Goal: Task Accomplishment & Management: Complete application form

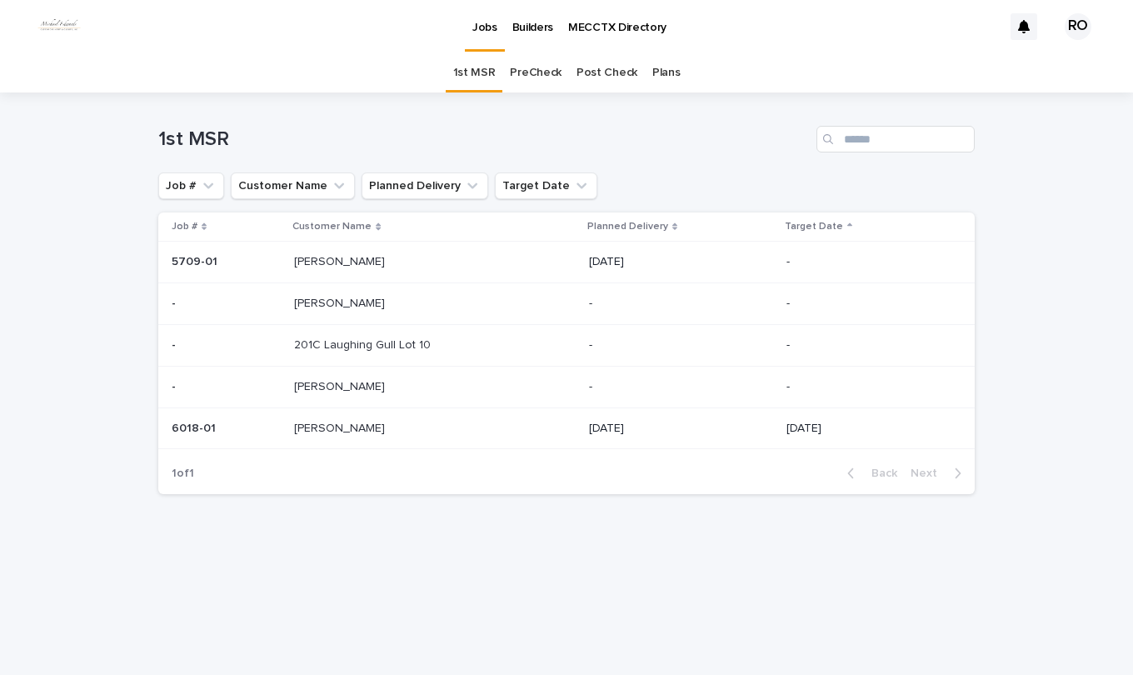
click at [542, 74] on link "PreCheck" at bounding box center [536, 72] width 52 height 39
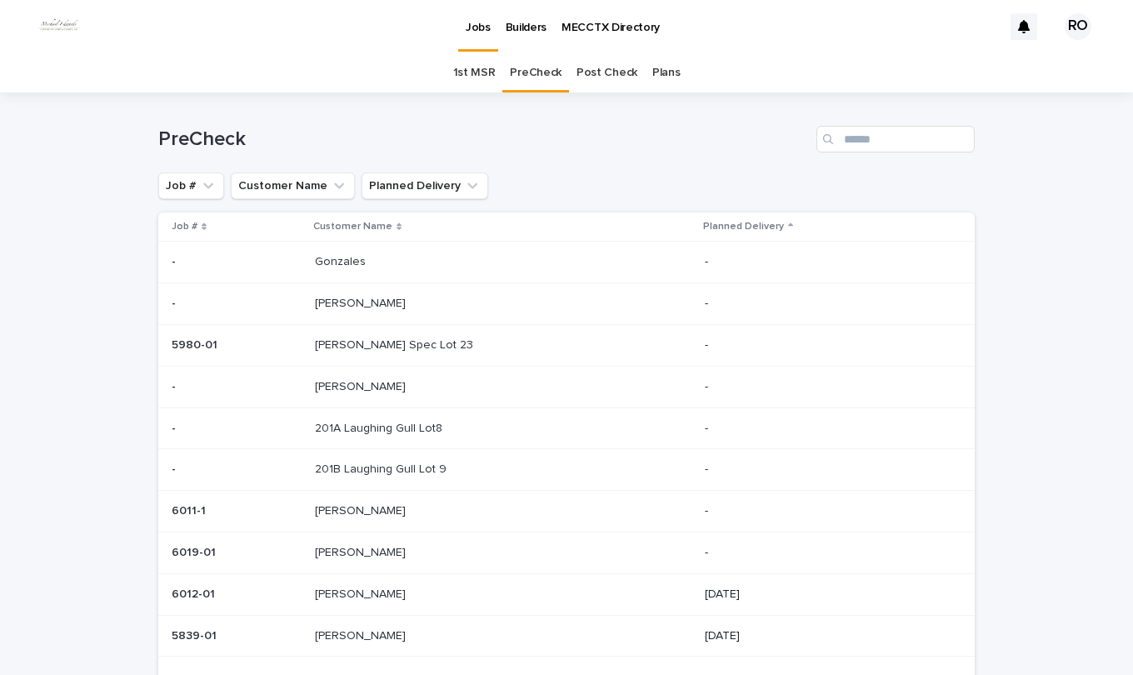
click at [383, 550] on p "[PERSON_NAME]" at bounding box center [362, 550] width 94 height 17
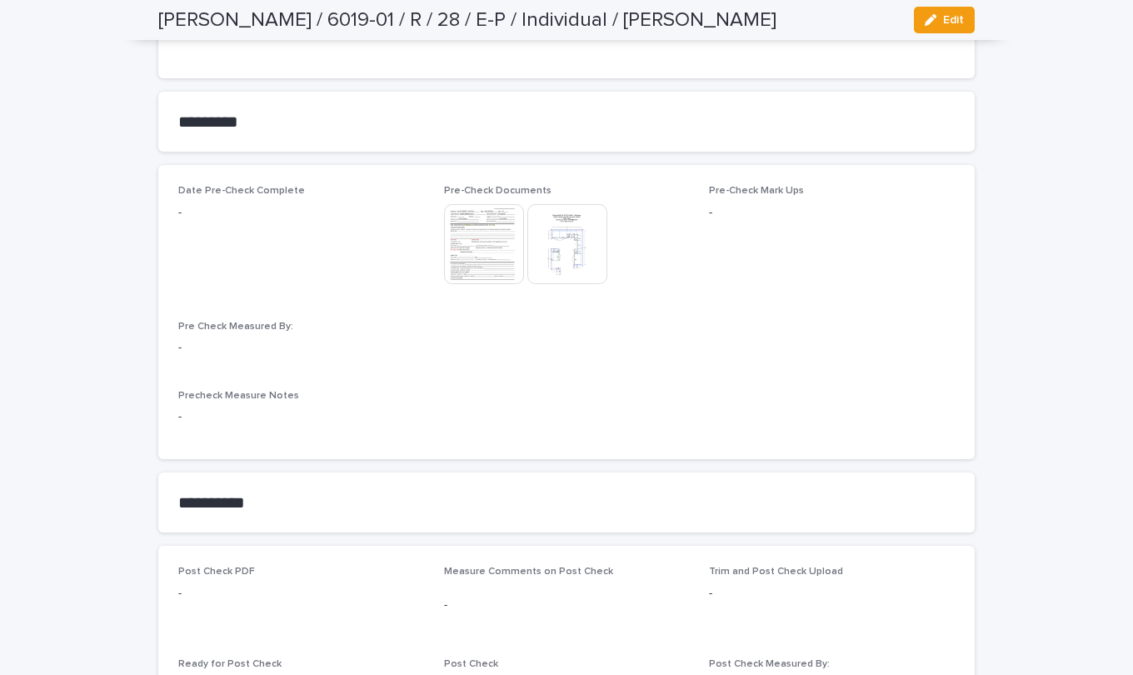
scroll to position [1250, 0]
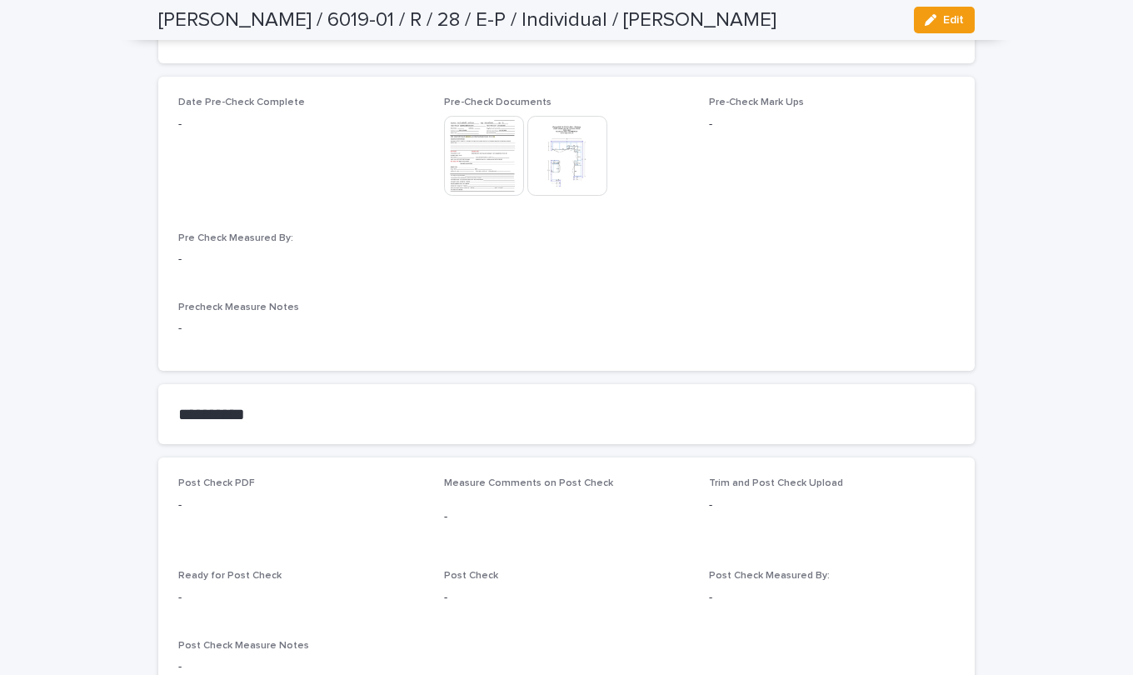
click at [925, 16] on icon "button" at bounding box center [931, 20] width 12 height 12
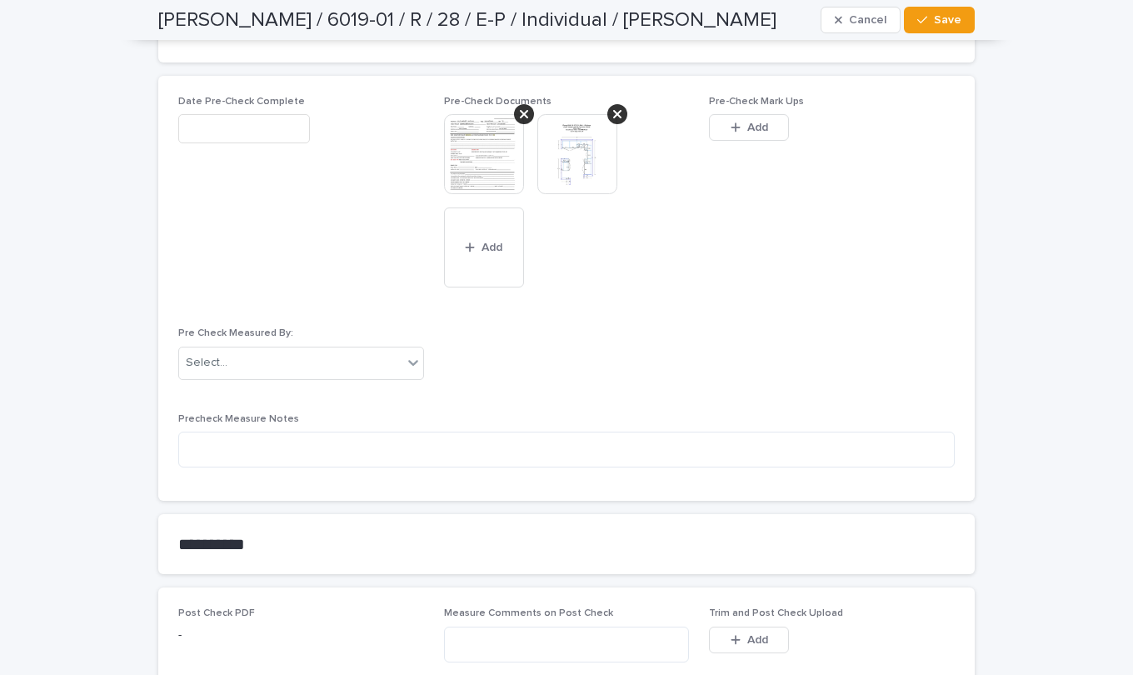
scroll to position [1333, 0]
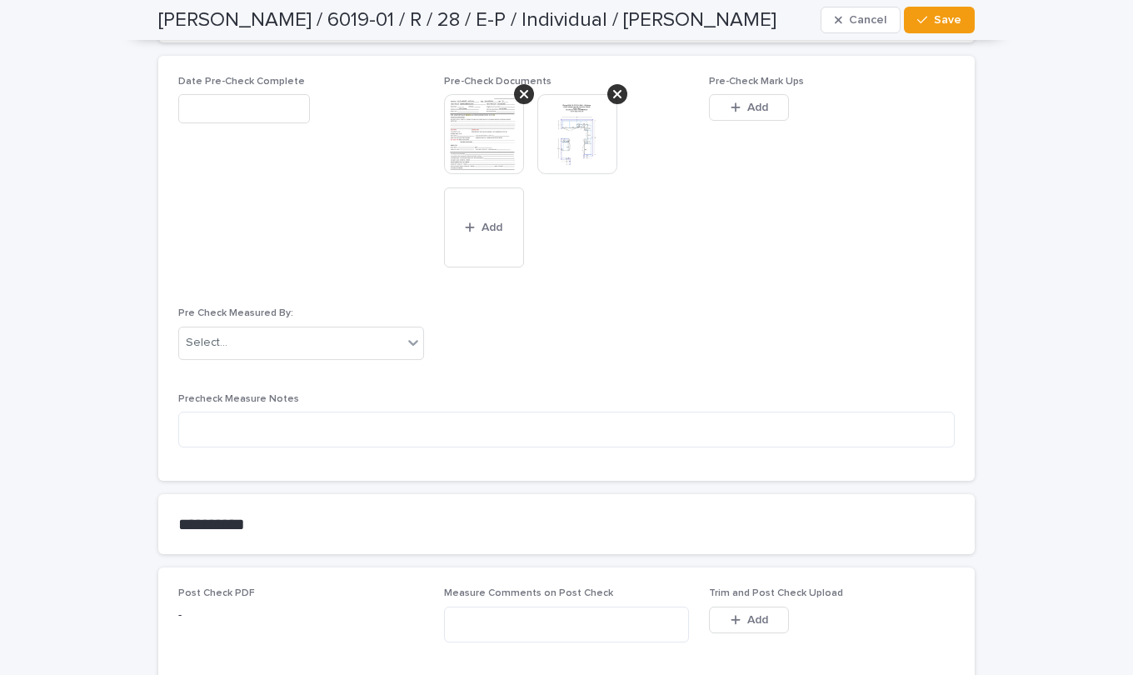
click at [734, 102] on div "button" at bounding box center [739, 108] width 17 height 12
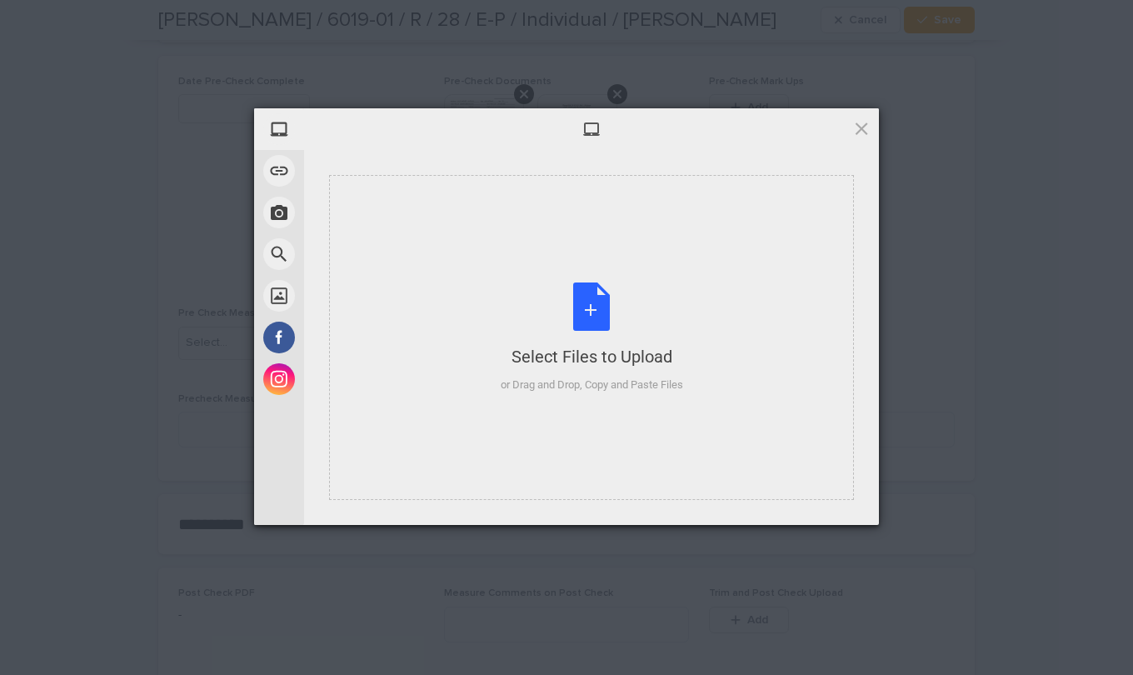
click at [589, 298] on div "Select Files to Upload or Drag and Drop, Copy and Paste Files" at bounding box center [592, 337] width 182 height 111
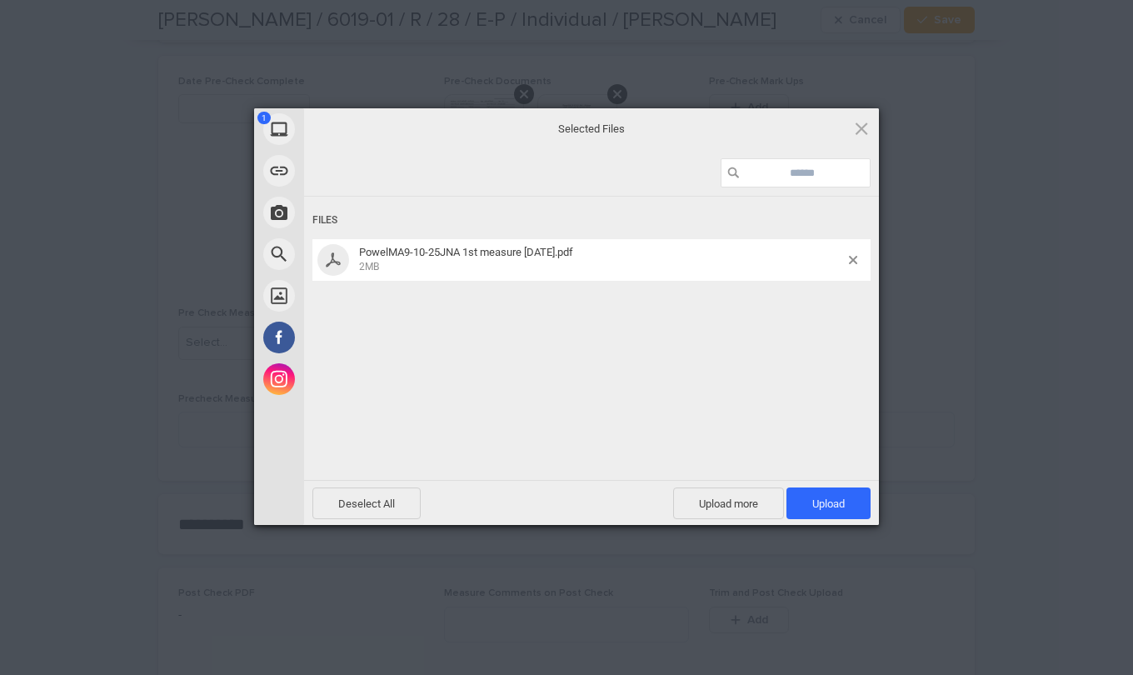
click at [825, 507] on span "Upload 1" at bounding box center [828, 503] width 32 height 12
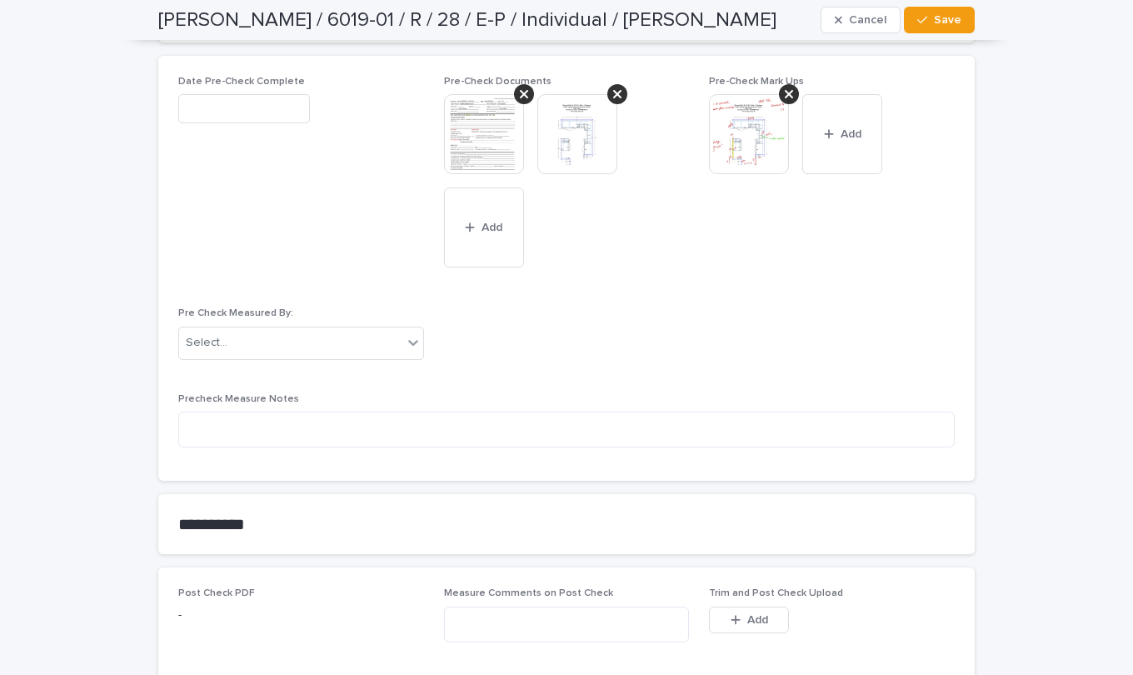
click at [845, 129] on span "Add" at bounding box center [851, 134] width 21 height 12
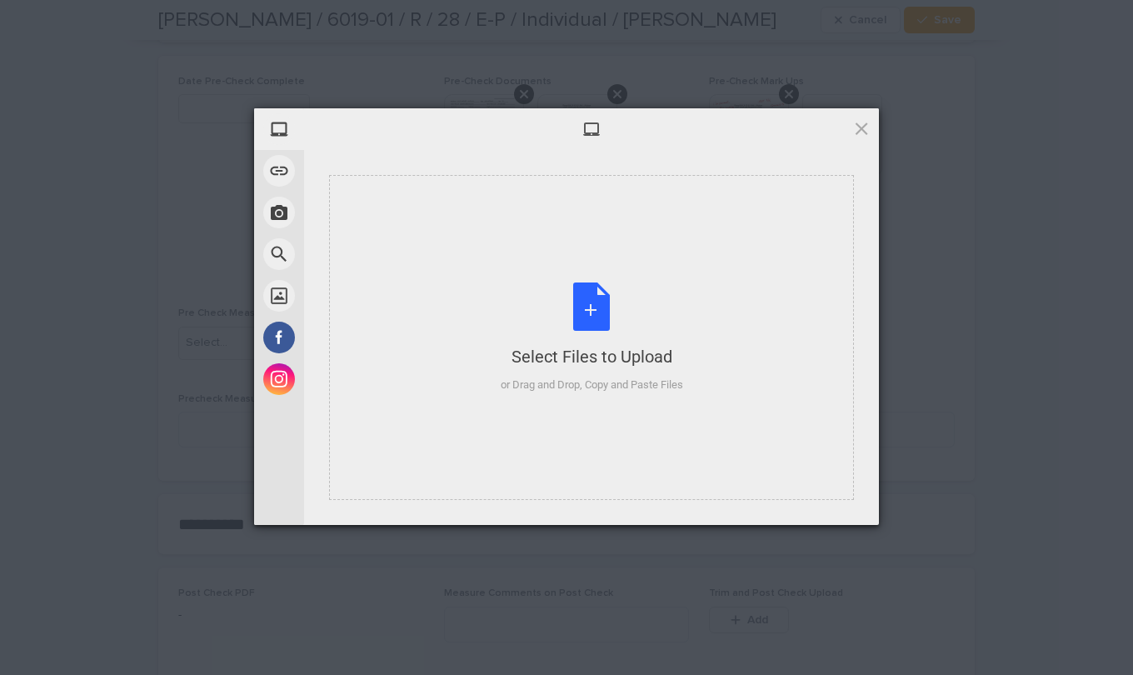
click at [602, 309] on div "Select Files to Upload or Drag and Drop, Copy and Paste Files" at bounding box center [592, 337] width 182 height 111
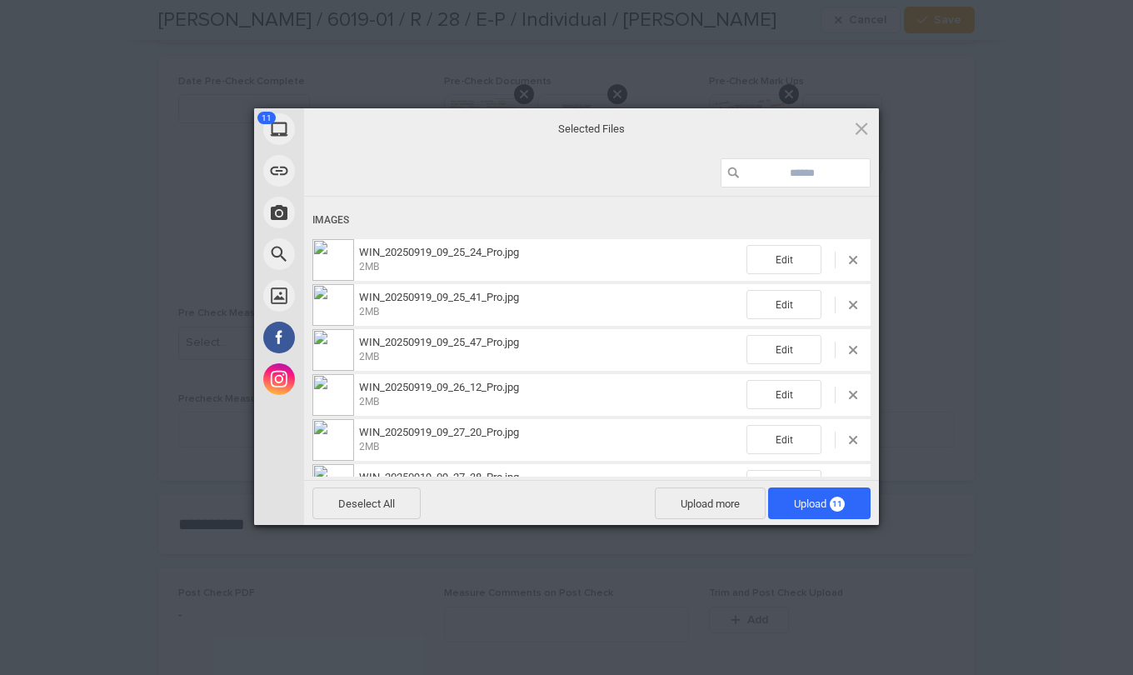
click at [785, 502] on span "Upload 11" at bounding box center [819, 503] width 102 height 32
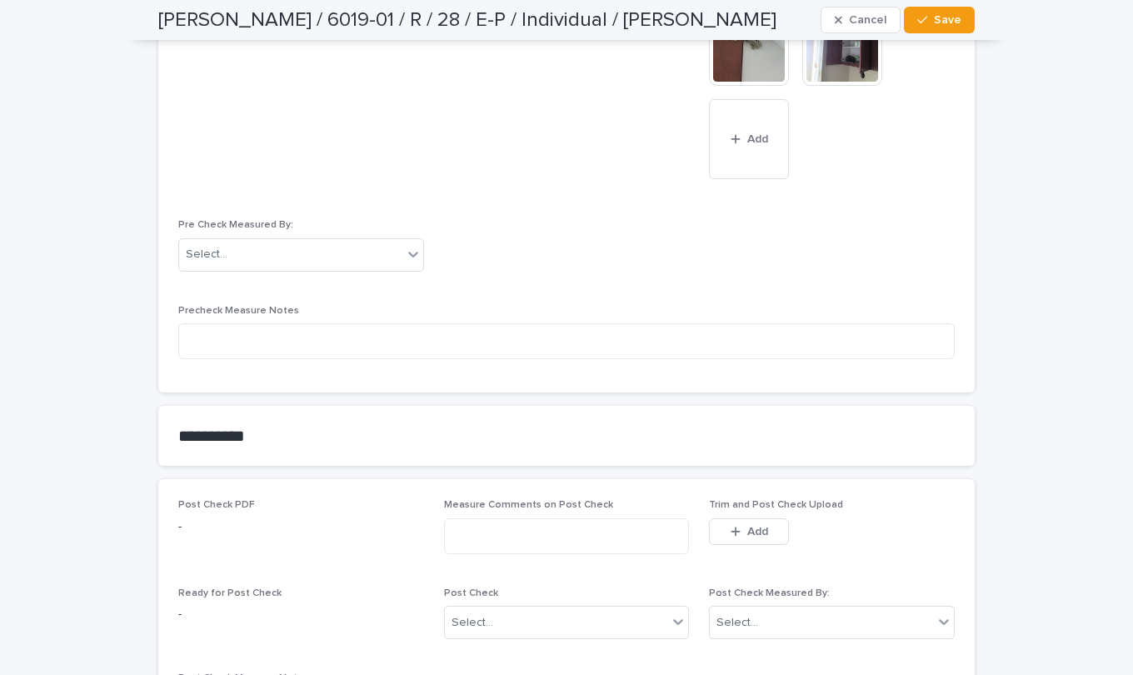
scroll to position [1916, 0]
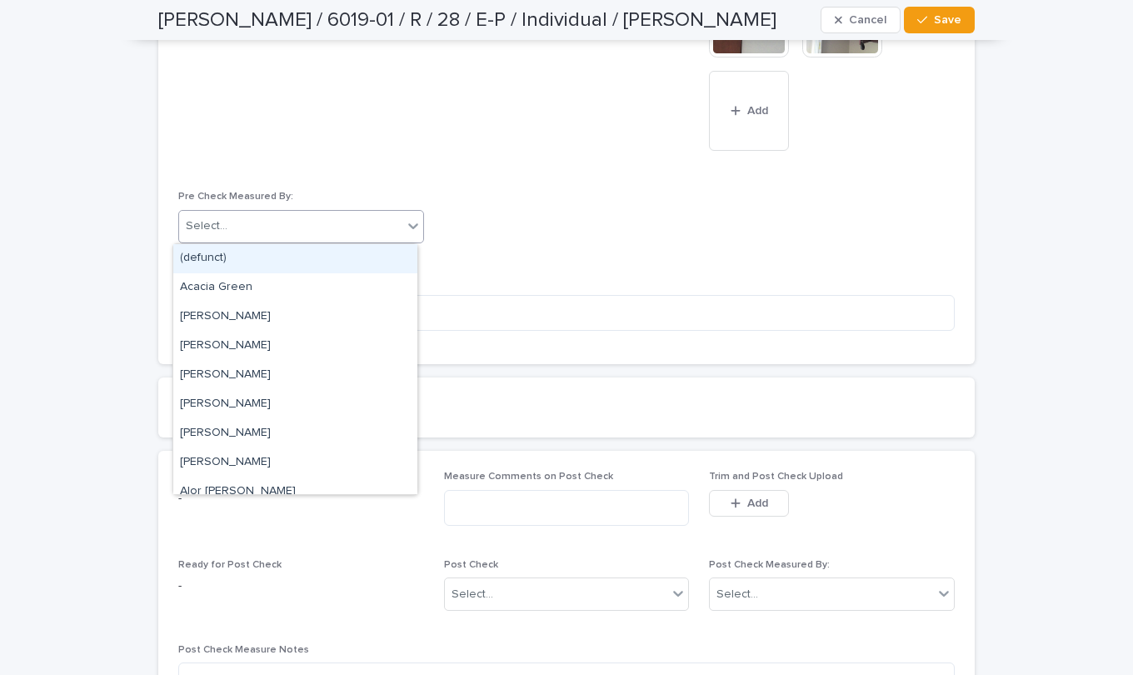
click at [408, 227] on icon at bounding box center [413, 226] width 10 height 6
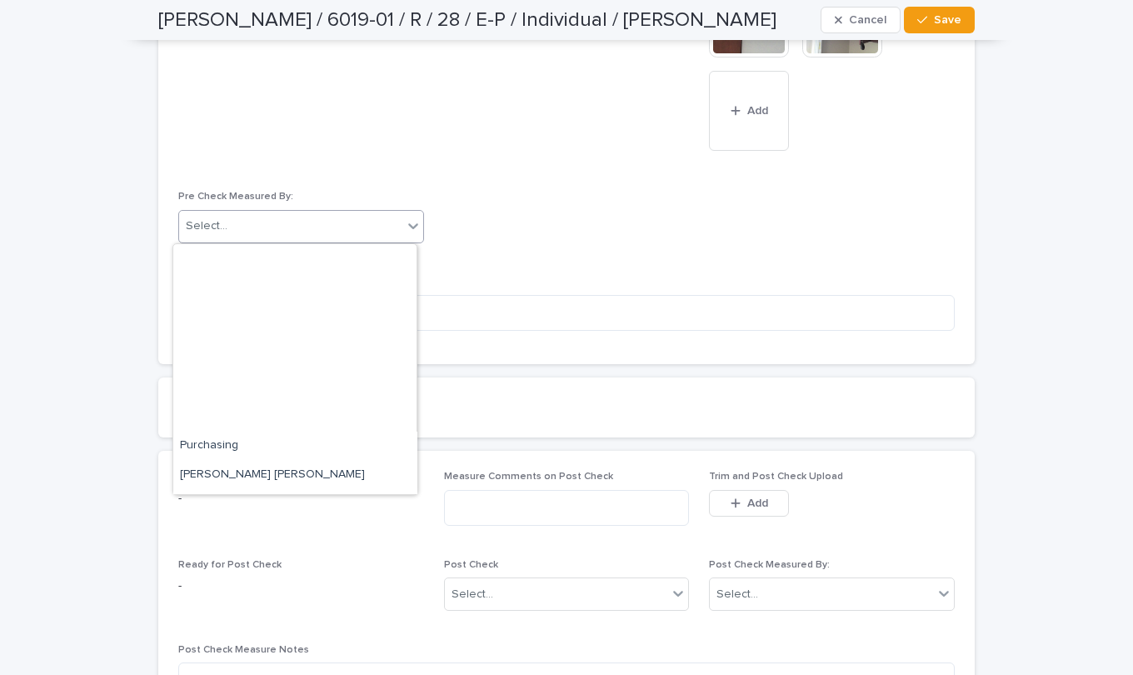
scroll to position [3719, 0]
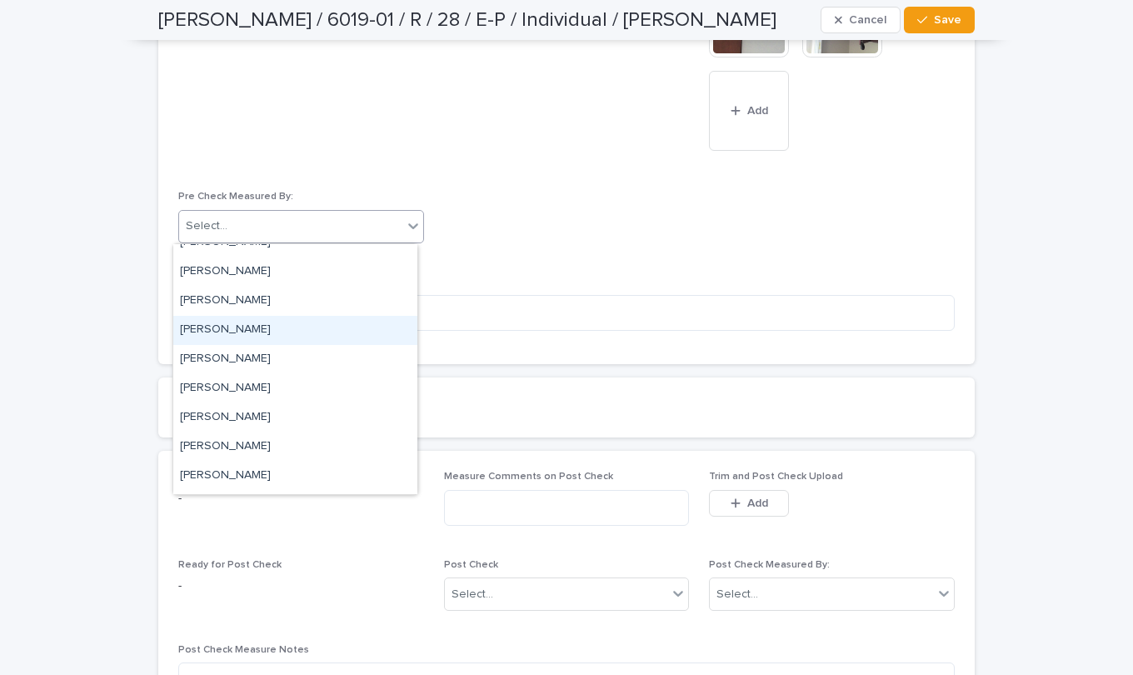
click at [248, 329] on div "[PERSON_NAME]" at bounding box center [295, 330] width 244 height 29
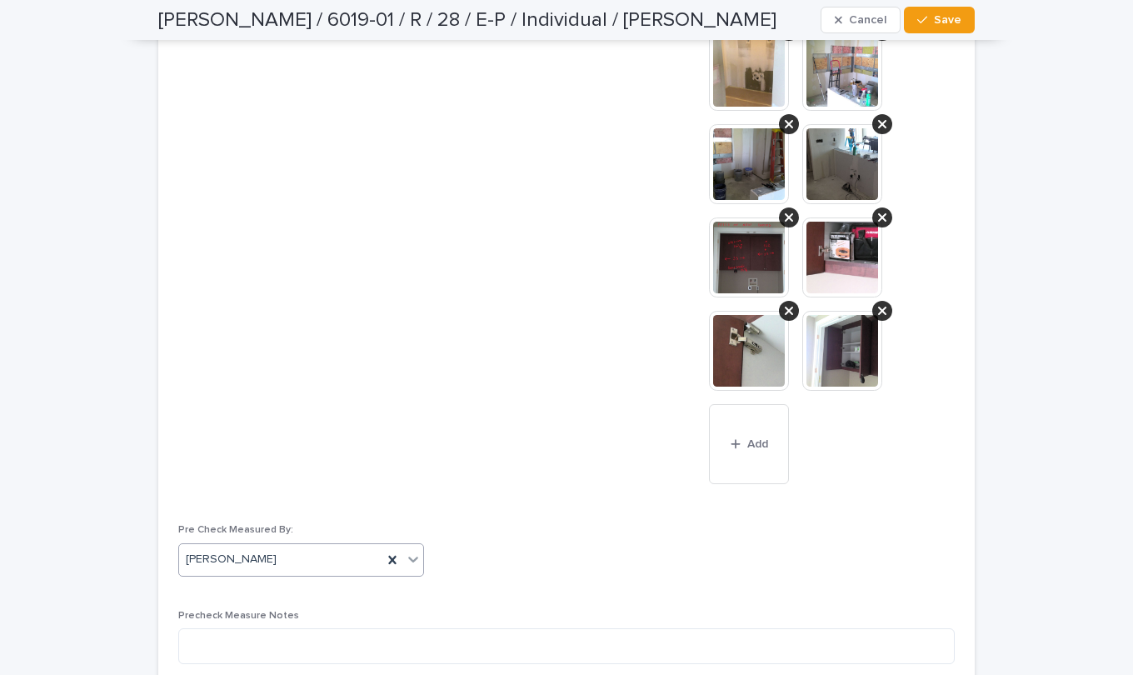
scroll to position [1333, 0]
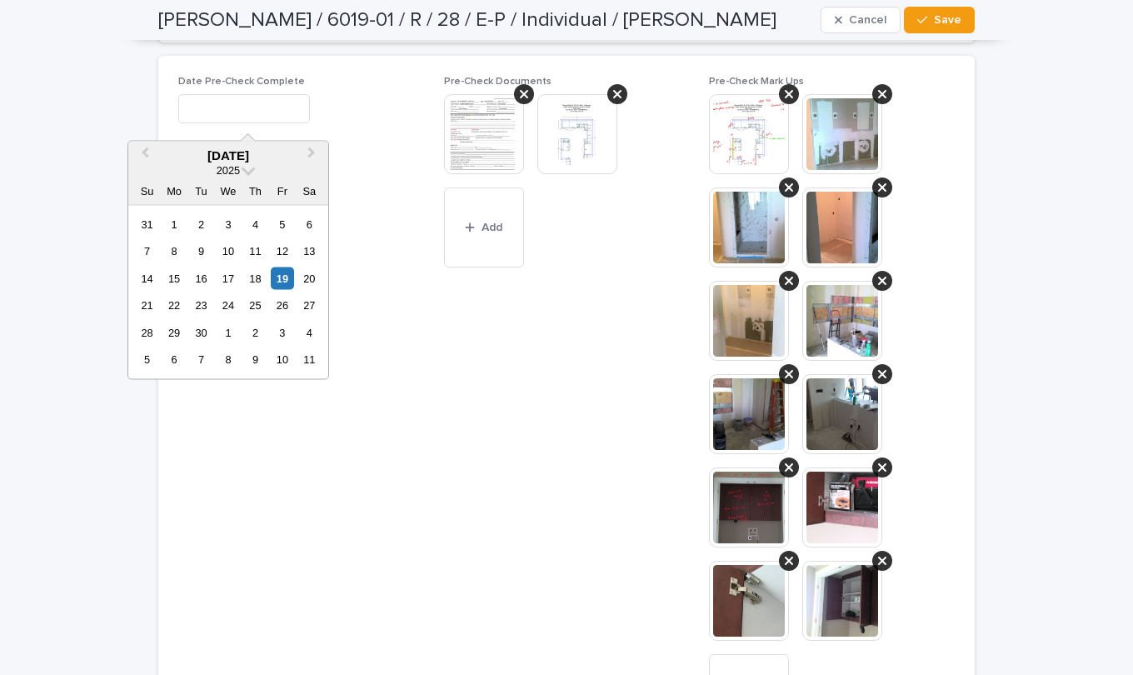
click at [267, 112] on input "text" at bounding box center [244, 108] width 132 height 29
click at [278, 277] on div "19" at bounding box center [282, 278] width 22 height 22
type input "**********"
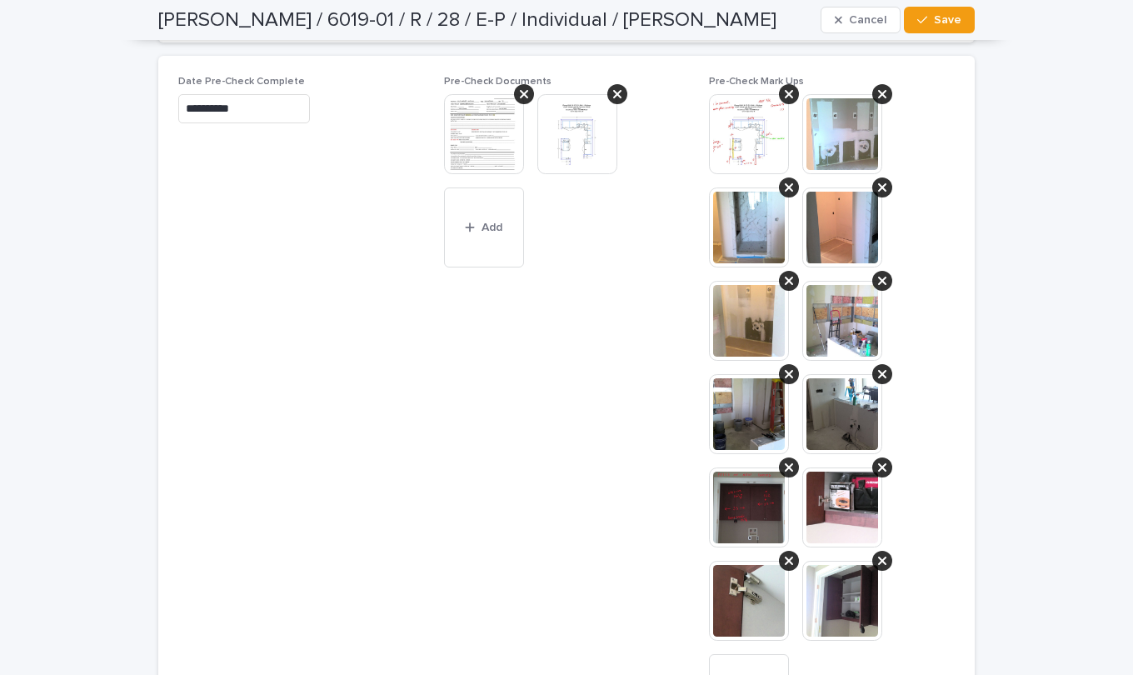
click at [939, 20] on span "Save" at bounding box center [947, 20] width 27 height 12
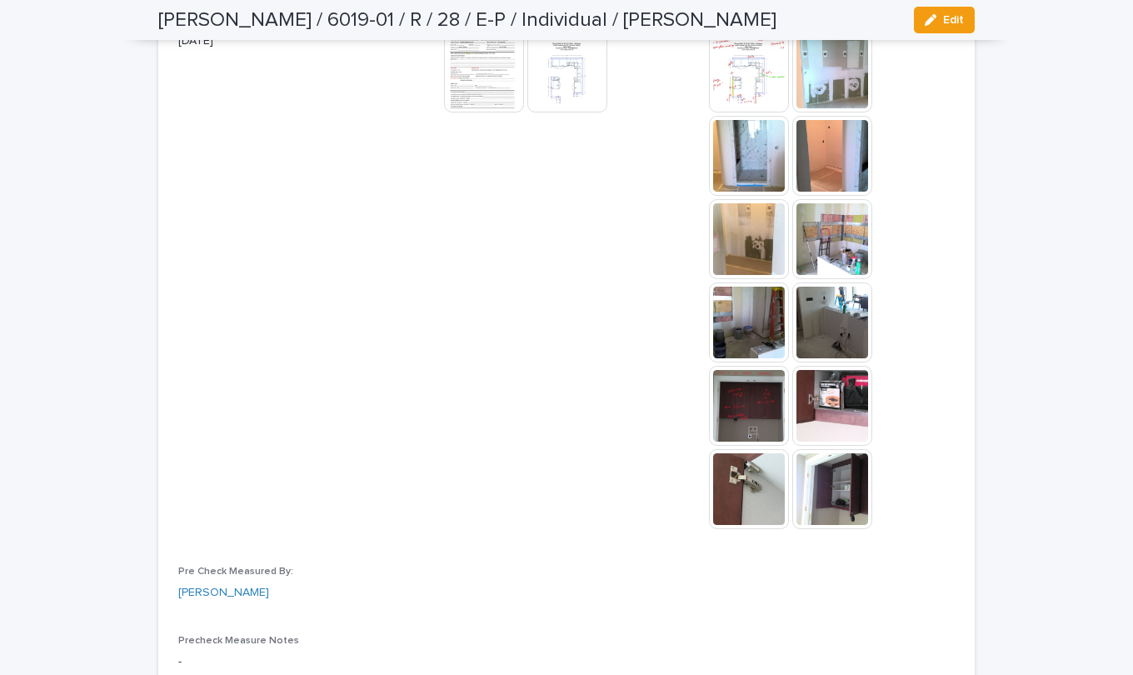
scroll to position [1196, 0]
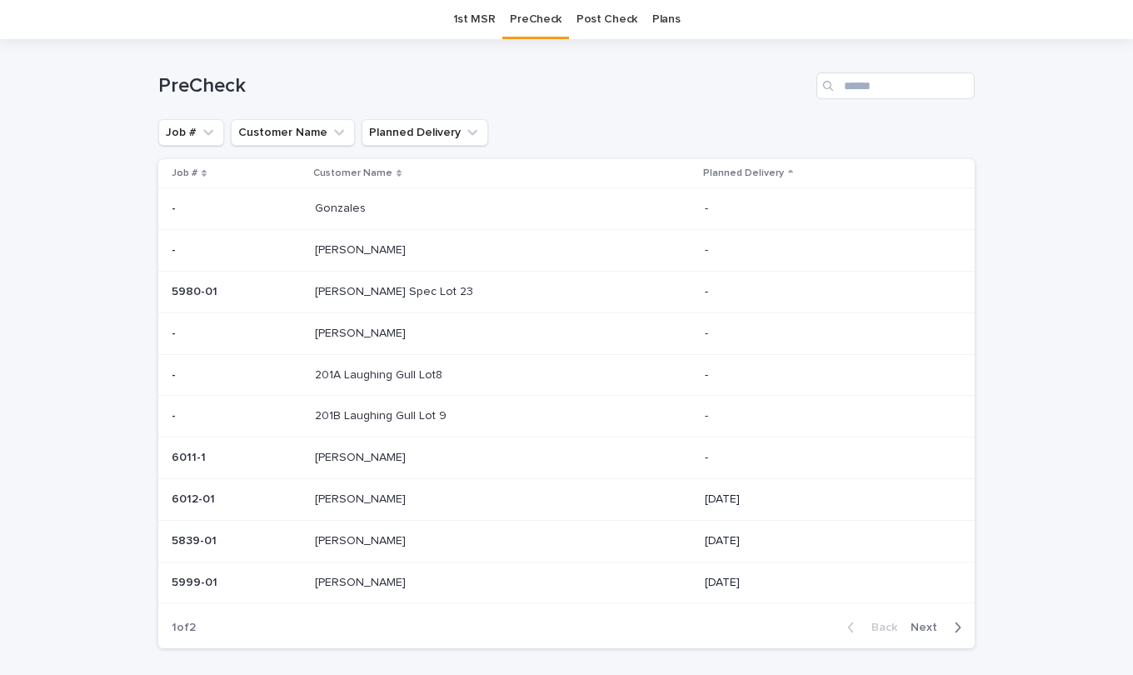
scroll to position [124, 0]
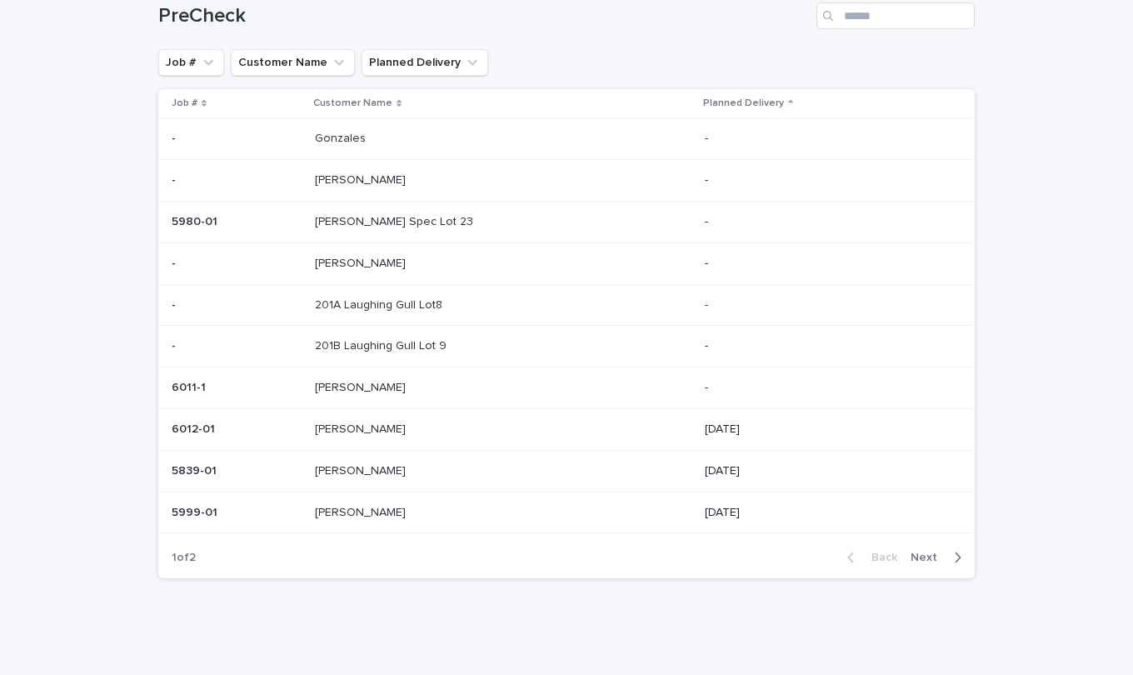
click at [926, 559] on span "Next" at bounding box center [929, 558] width 37 height 12
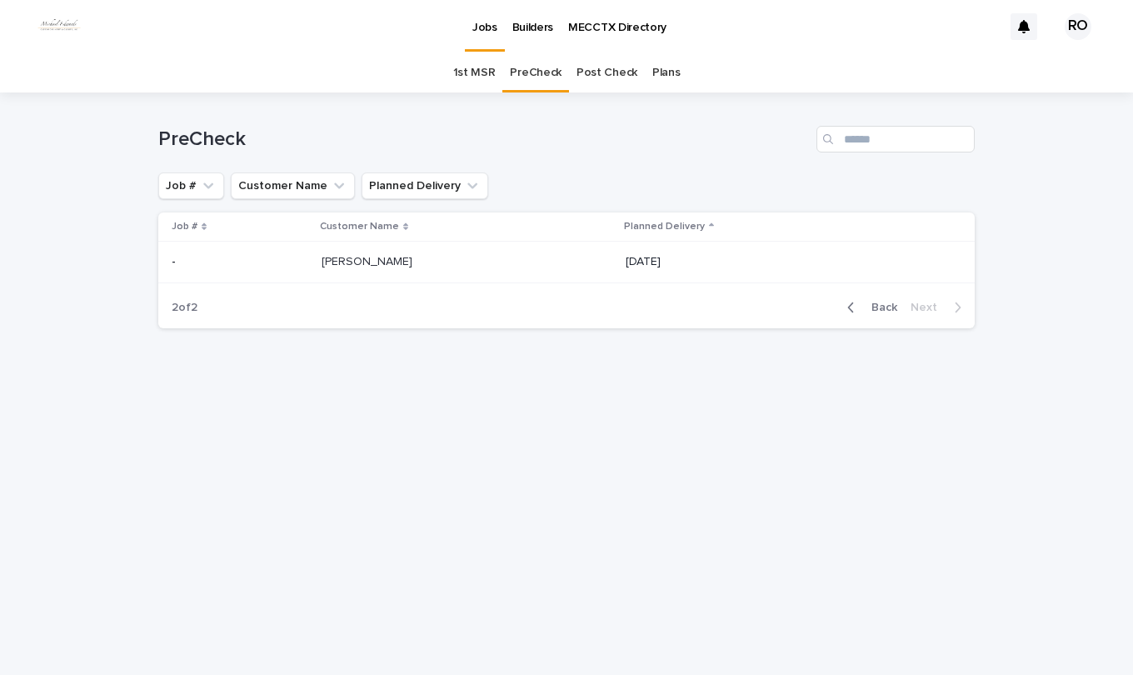
click at [392, 265] on p at bounding box center [460, 262] width 277 height 14
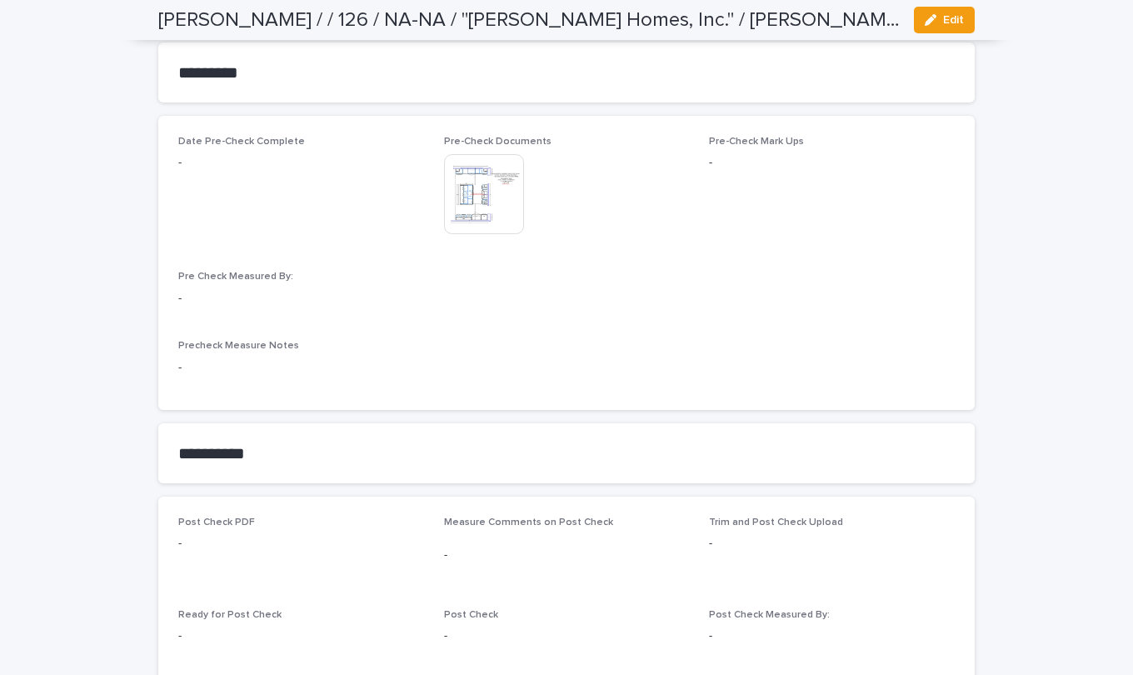
scroll to position [1500, 0]
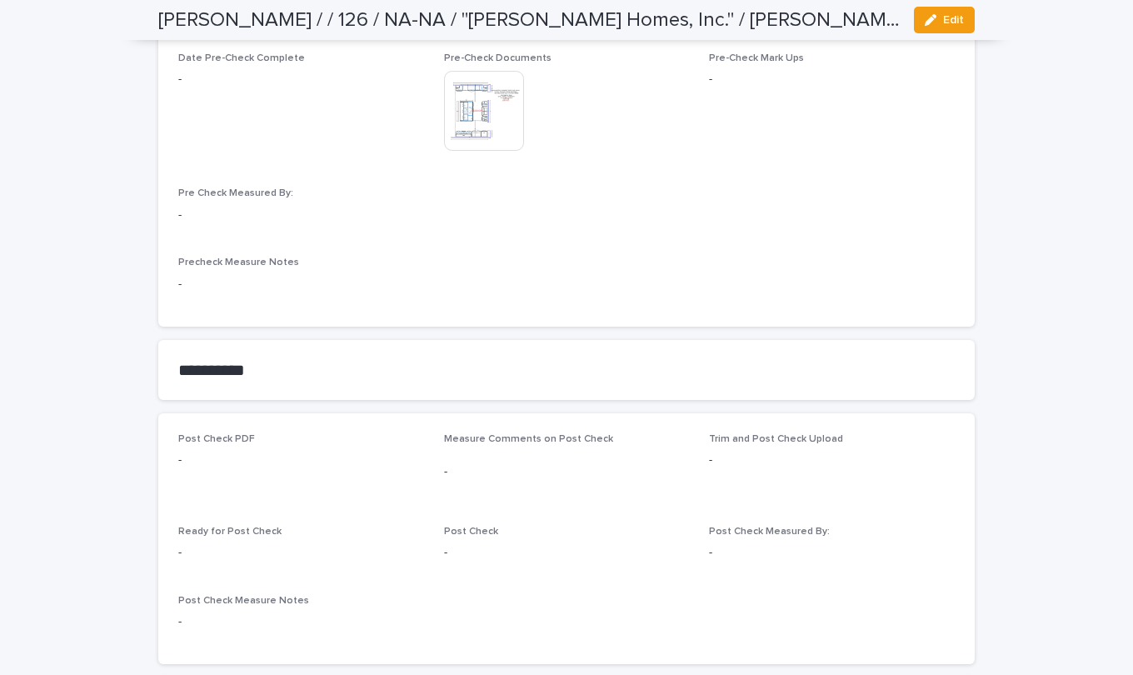
click at [932, 16] on div "button" at bounding box center [934, 20] width 18 height 12
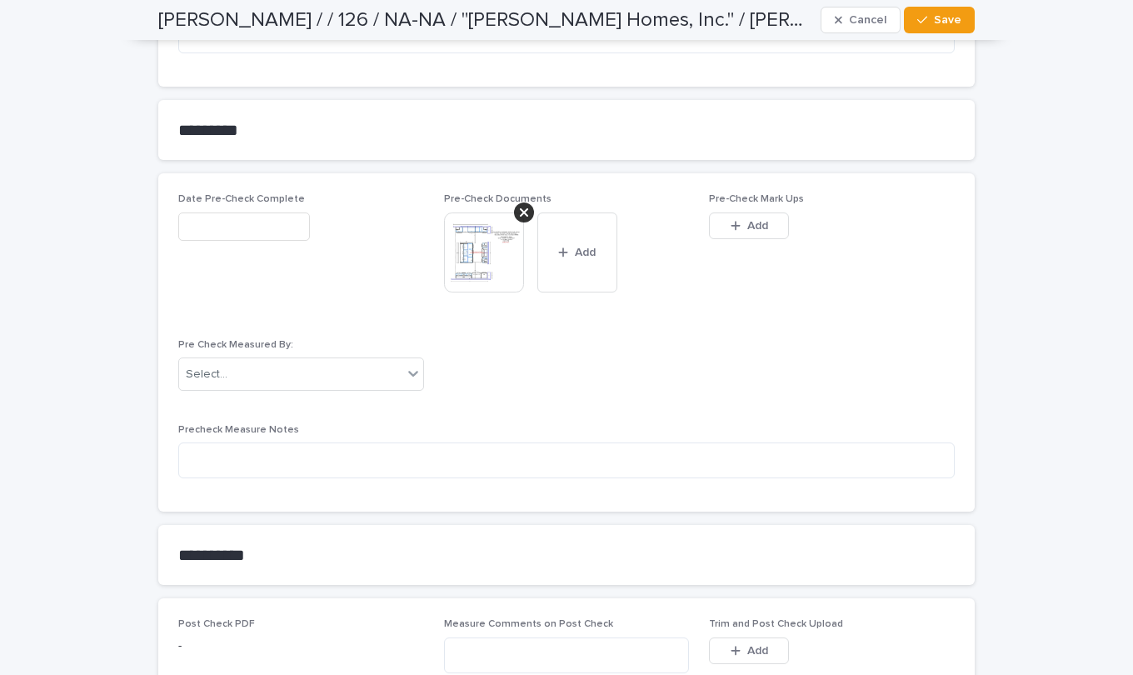
click at [756, 222] on span "Add" at bounding box center [757, 226] width 21 height 12
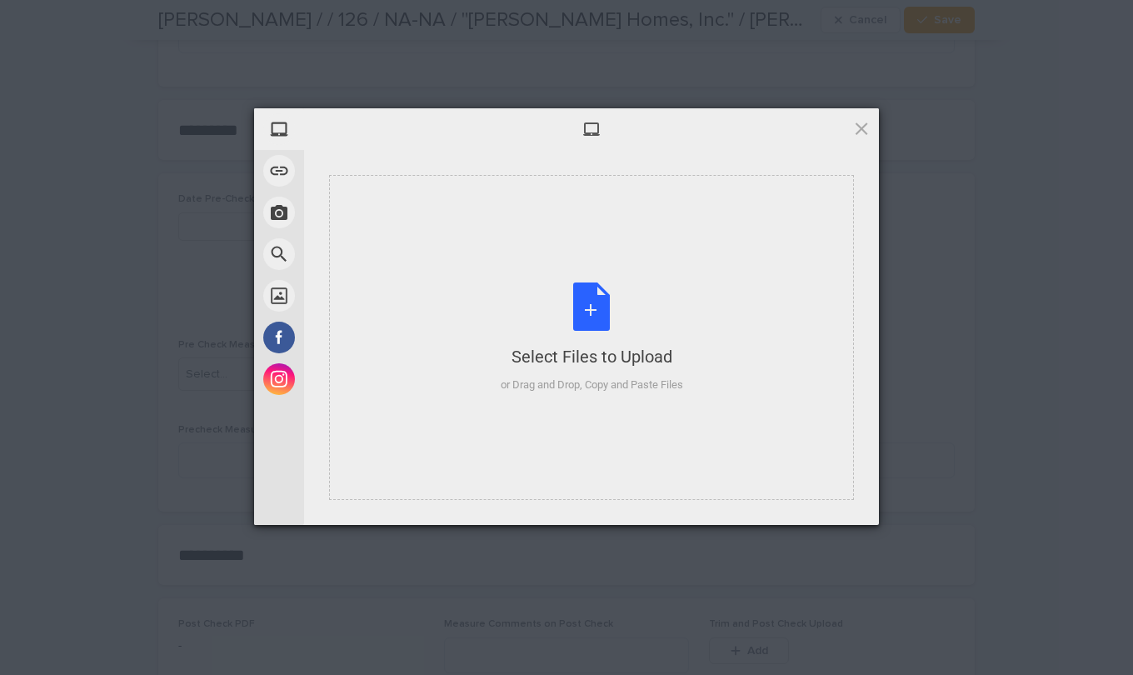
click at [585, 305] on div "Select Files to Upload or Drag and Drop, Copy and Paste Files" at bounding box center [592, 337] width 182 height 111
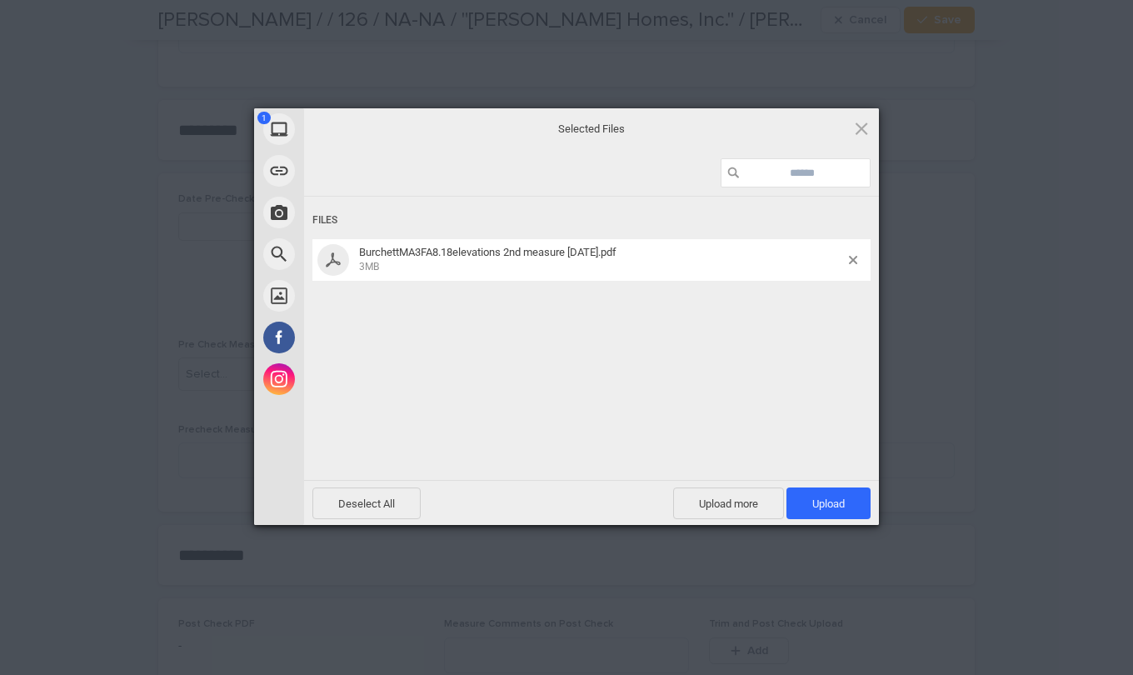
click at [803, 503] on span "Upload 1" at bounding box center [828, 503] width 84 height 32
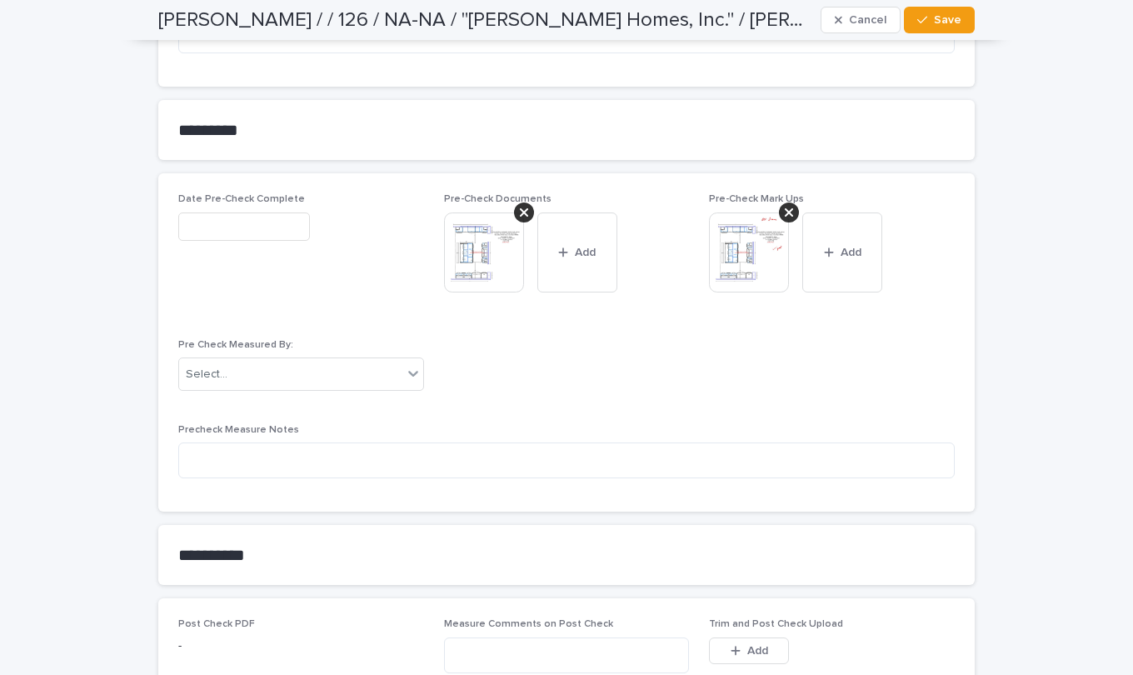
click at [833, 248] on button "Add" at bounding box center [842, 252] width 80 height 80
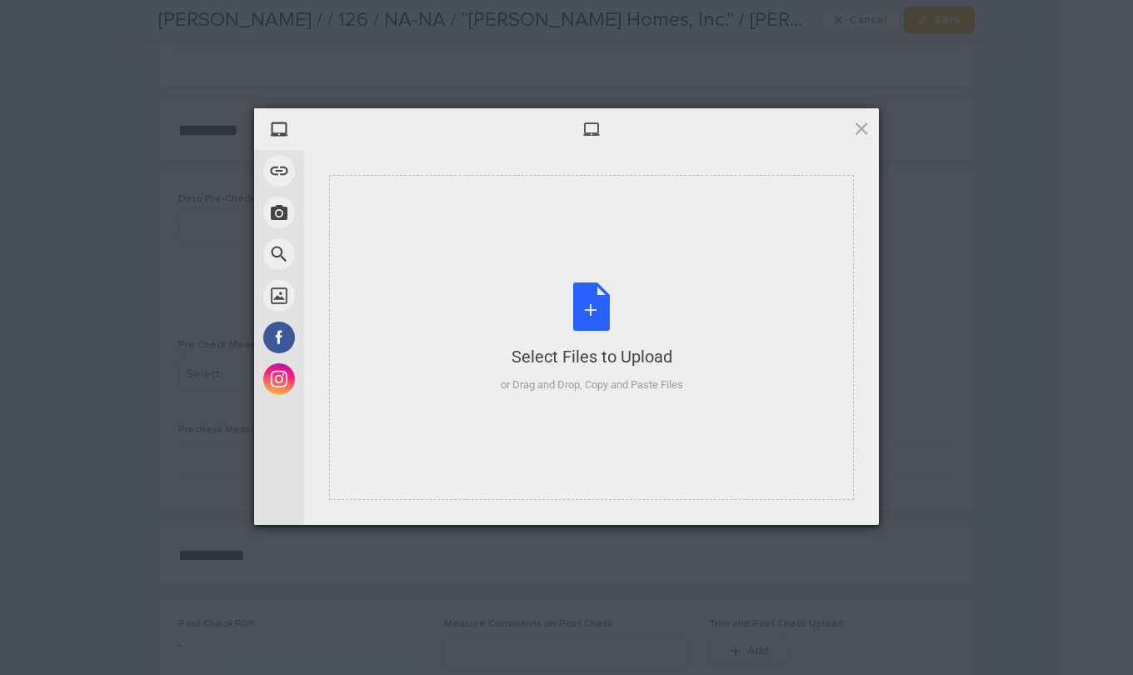
click at [605, 316] on div "Select Files to Upload or Drag and Drop, Copy and Paste Files" at bounding box center [592, 337] width 182 height 111
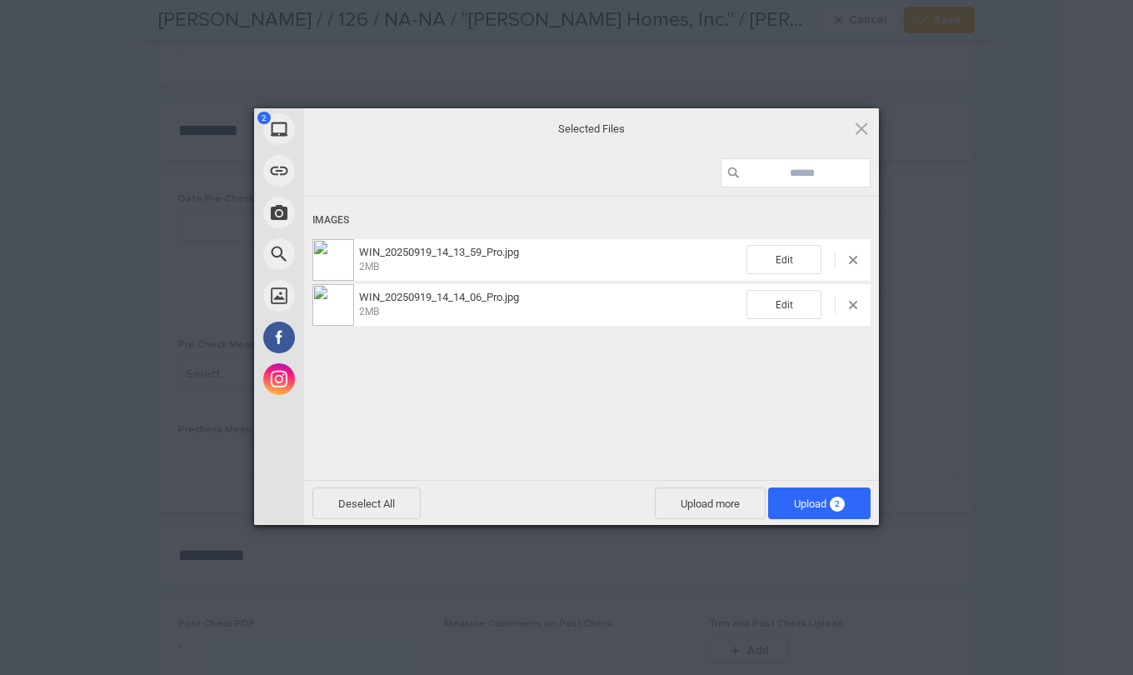
click at [782, 500] on span "Upload 2" at bounding box center [819, 503] width 102 height 32
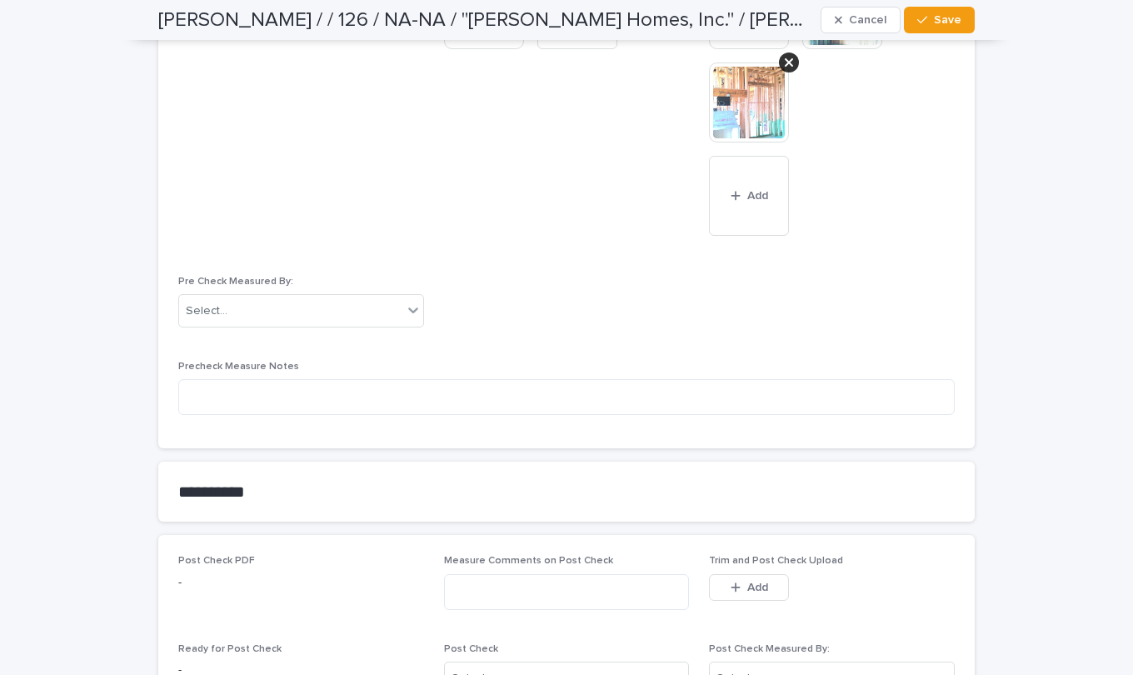
scroll to position [1750, 0]
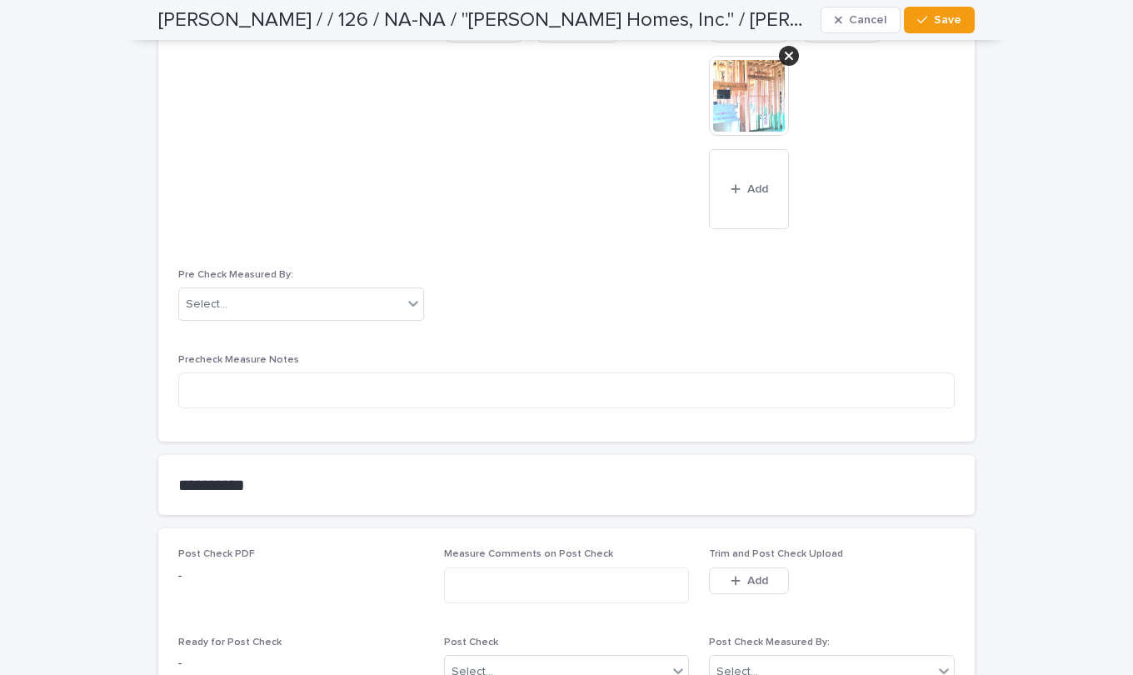
click at [410, 305] on icon at bounding box center [413, 303] width 17 height 17
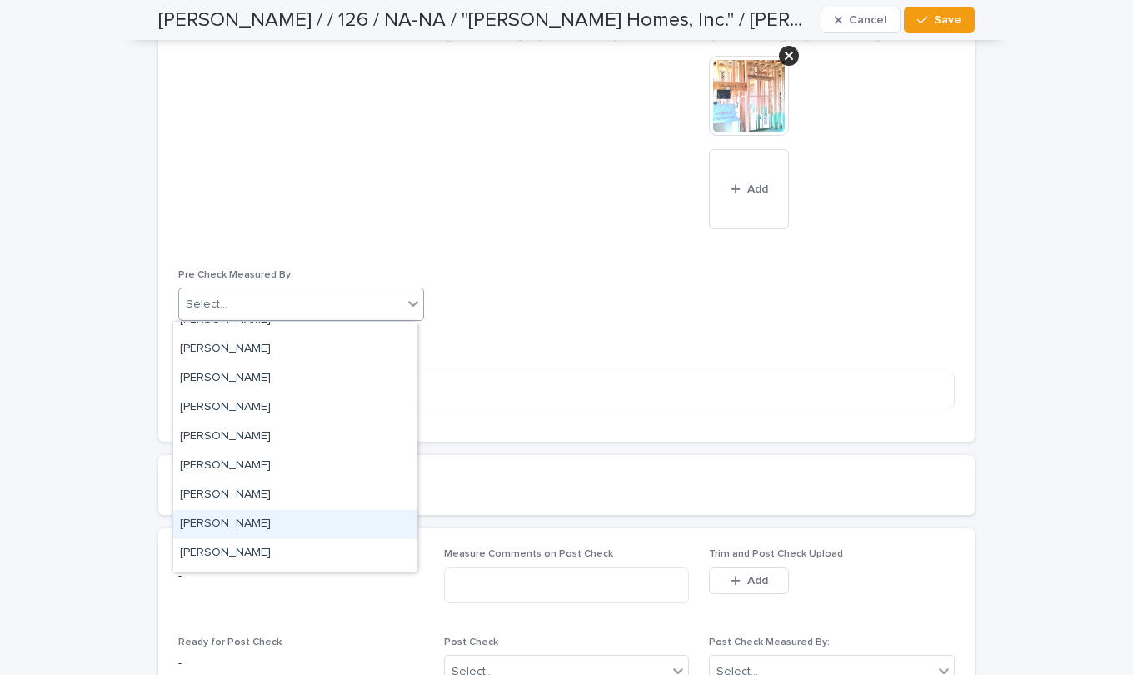
scroll to position [3636, 0]
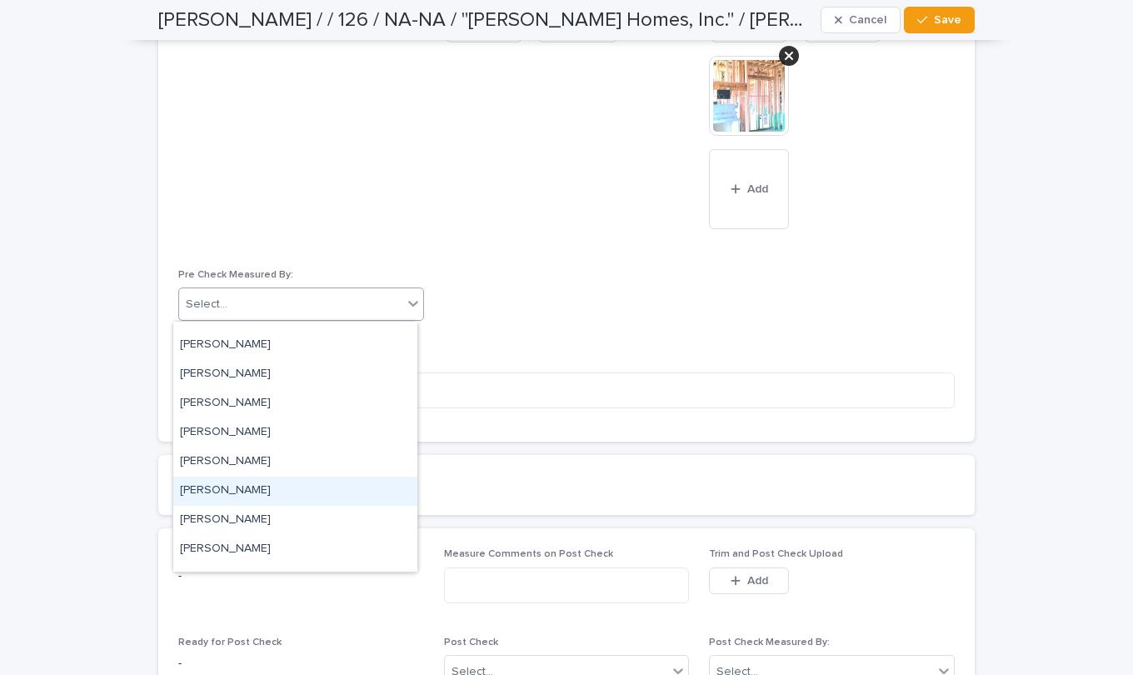
click at [203, 484] on div "[PERSON_NAME]" at bounding box center [295, 491] width 244 height 29
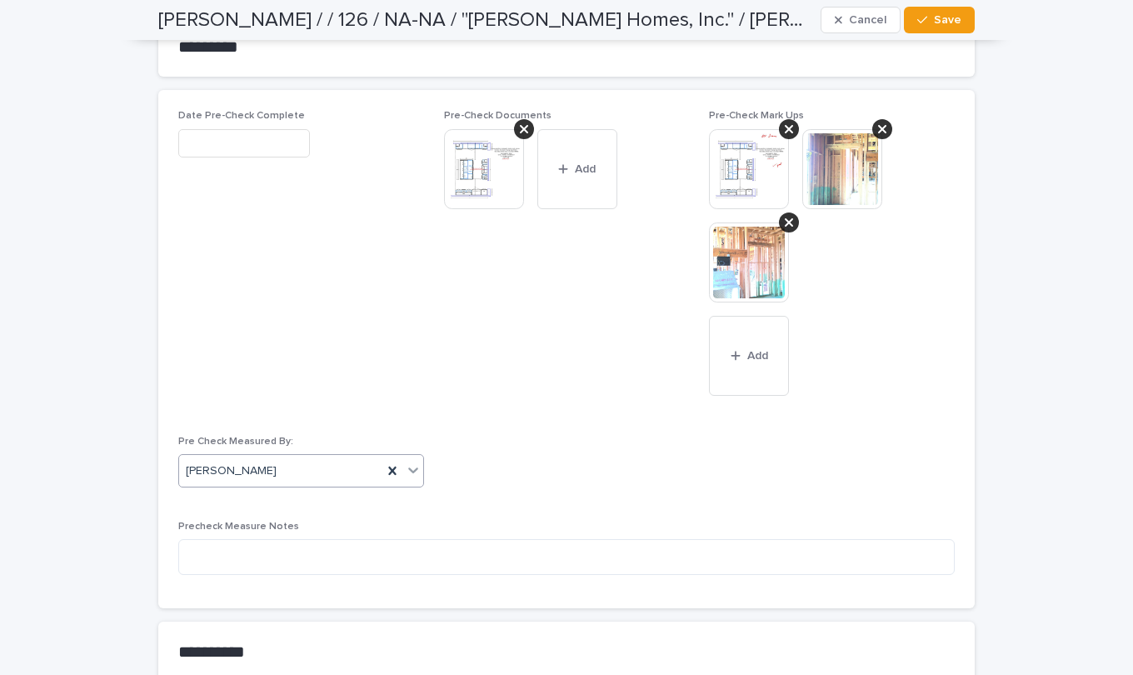
scroll to position [1500, 0]
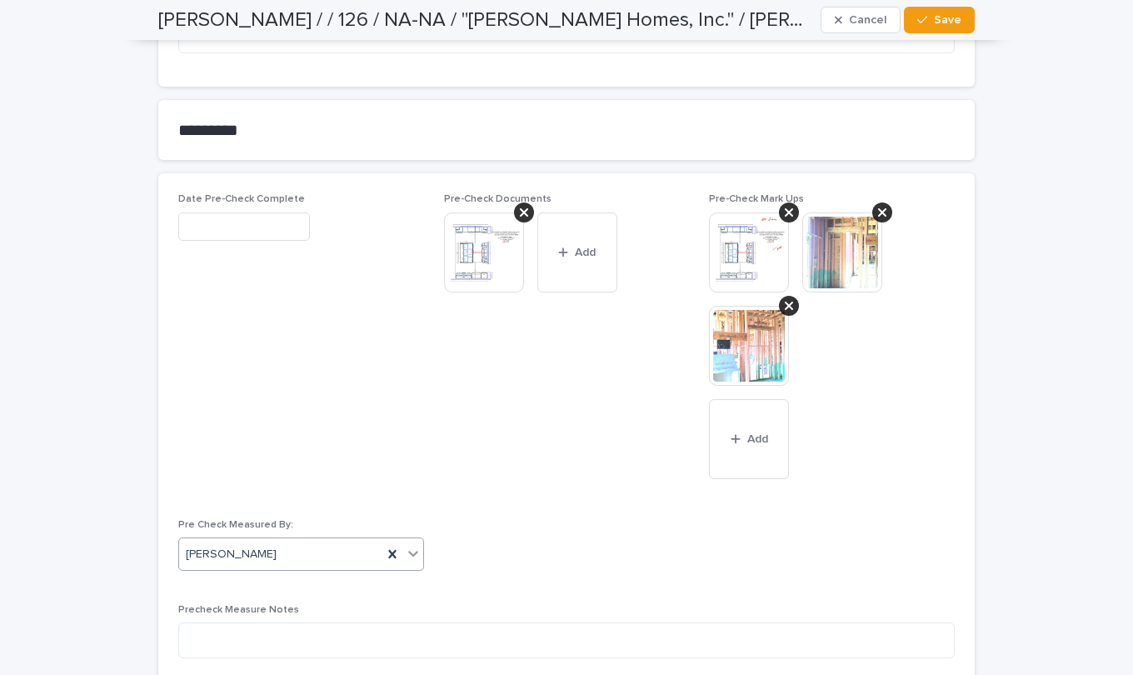
click at [205, 231] on input "text" at bounding box center [244, 226] width 132 height 29
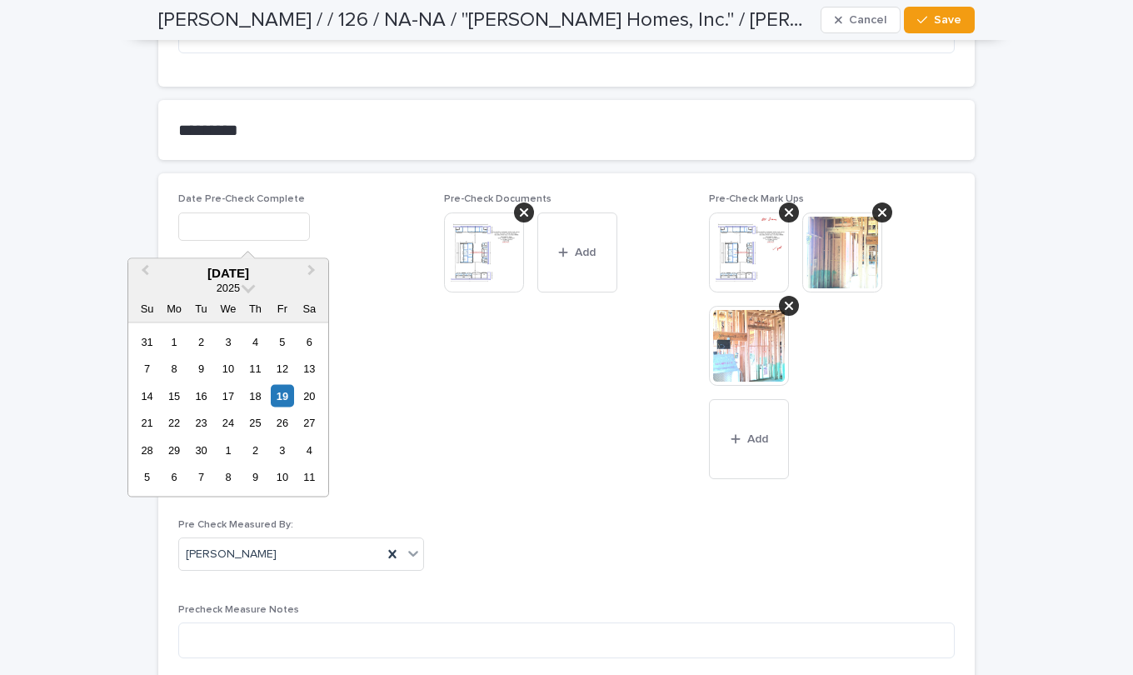
click at [282, 396] on div "19" at bounding box center [282, 395] width 22 height 22
type input "**********"
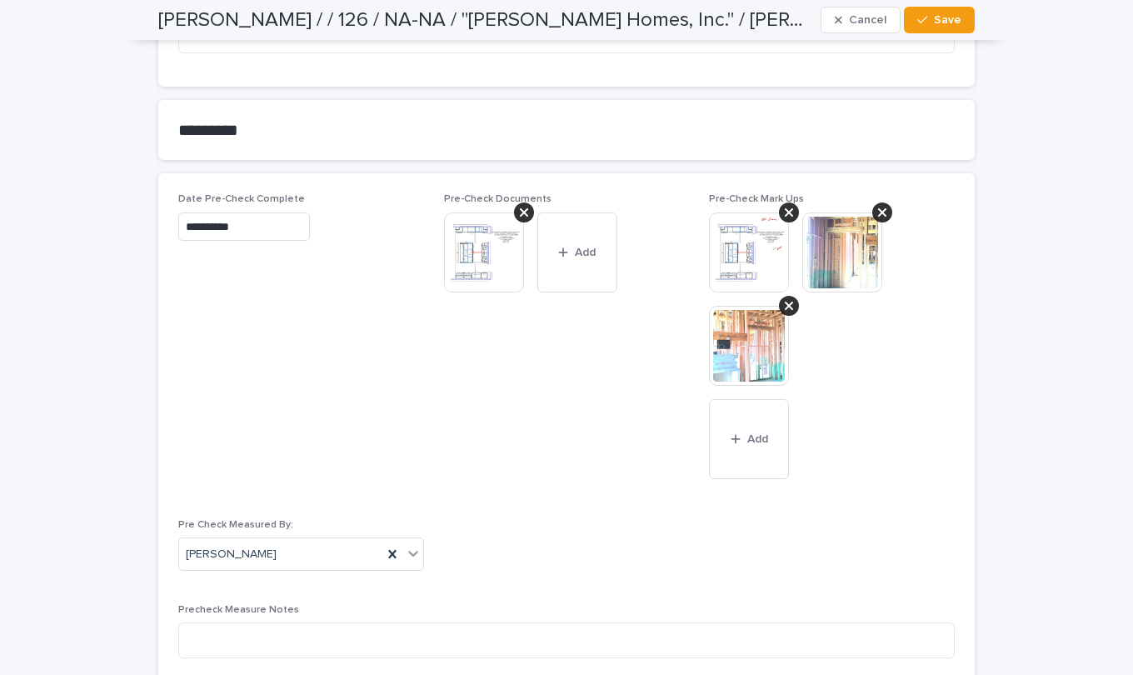
click at [953, 18] on span "Save" at bounding box center [947, 20] width 27 height 12
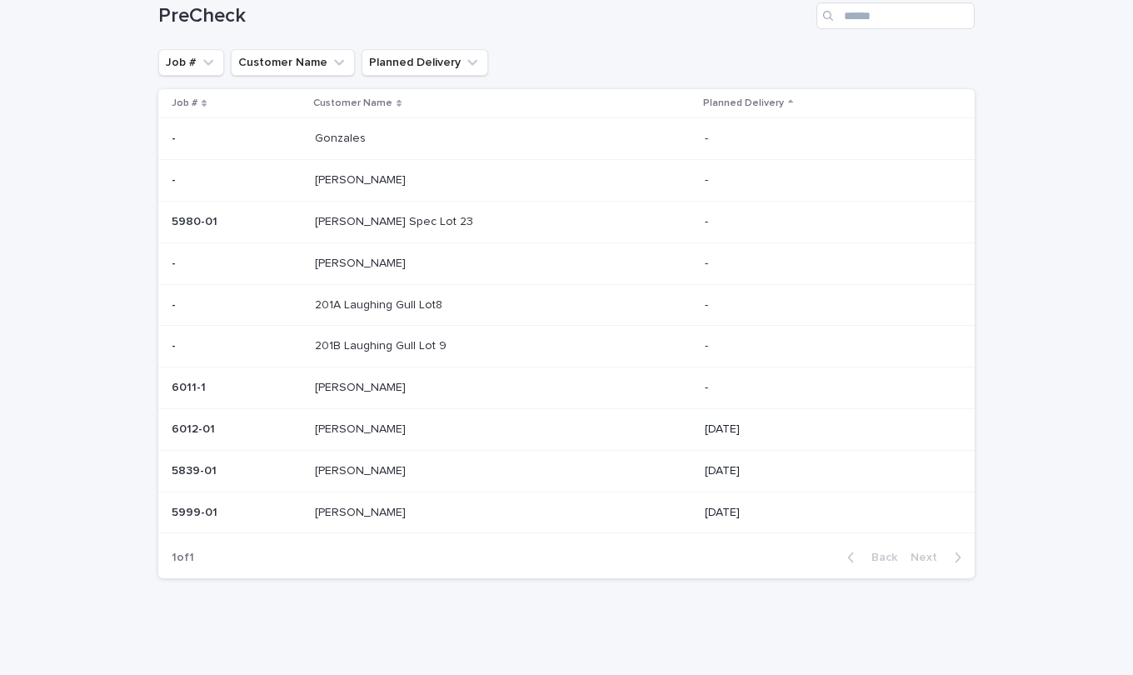
scroll to position [41, 0]
